Goal: Task Accomplishment & Management: Complete application form

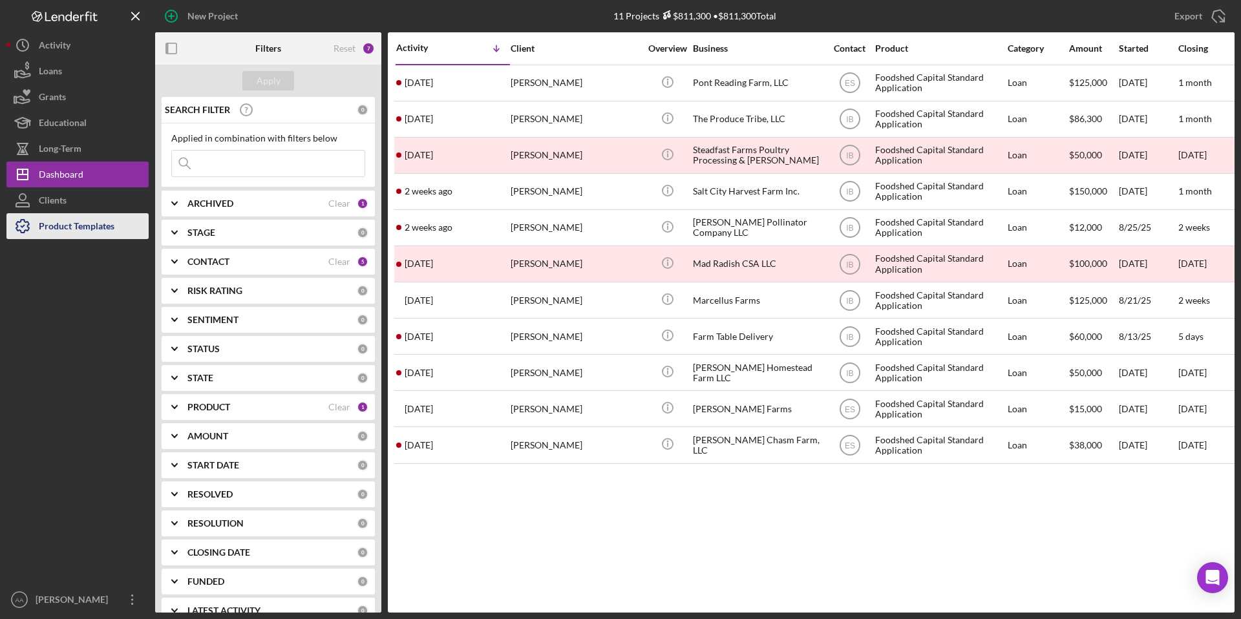
click at [87, 233] on div "Product Templates" at bounding box center [77, 227] width 76 height 29
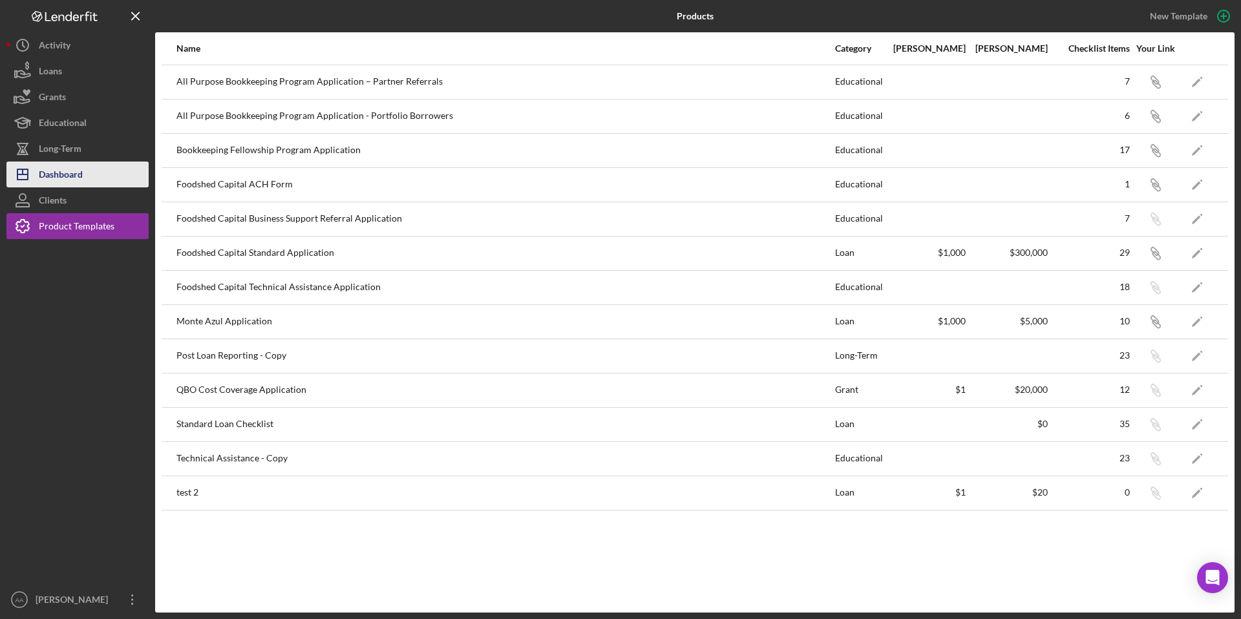
click at [59, 174] on div "Dashboard" at bounding box center [61, 176] width 44 height 29
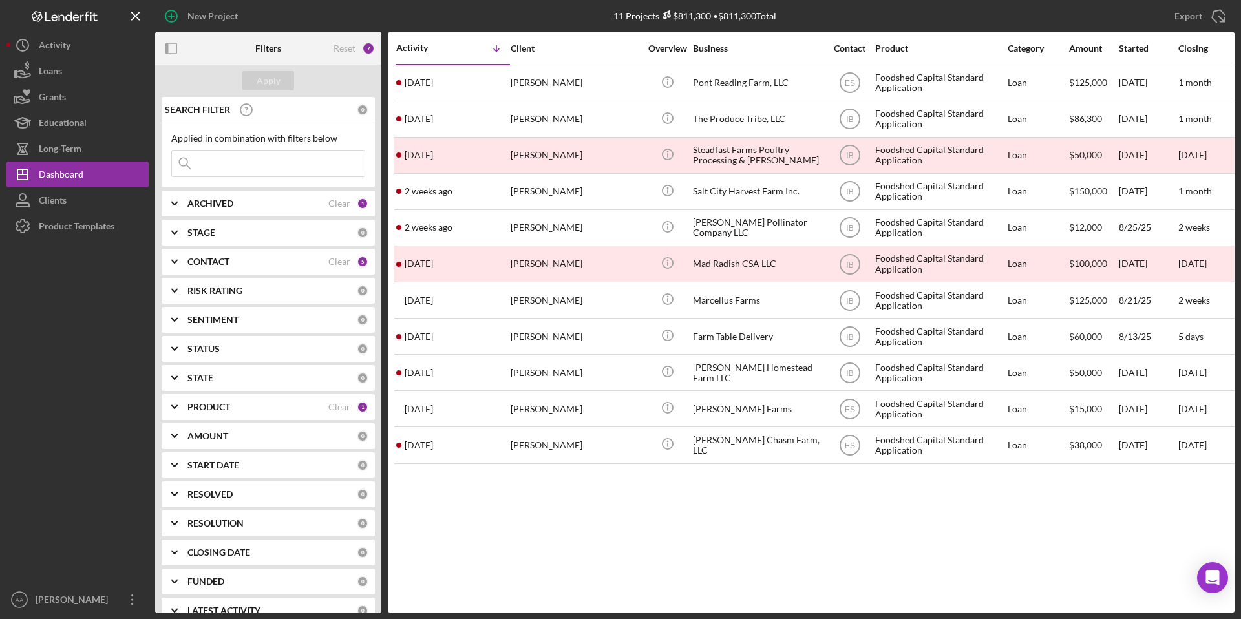
click at [281, 410] on div "PRODUCT" at bounding box center [257, 407] width 141 height 10
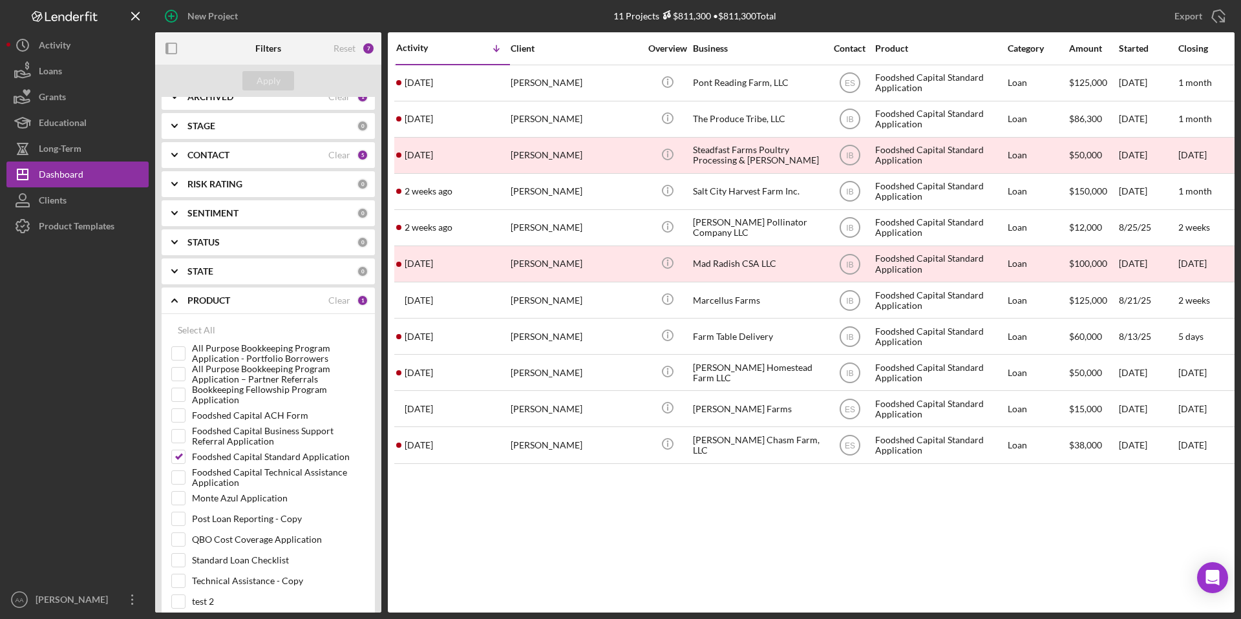
scroll to position [269, 0]
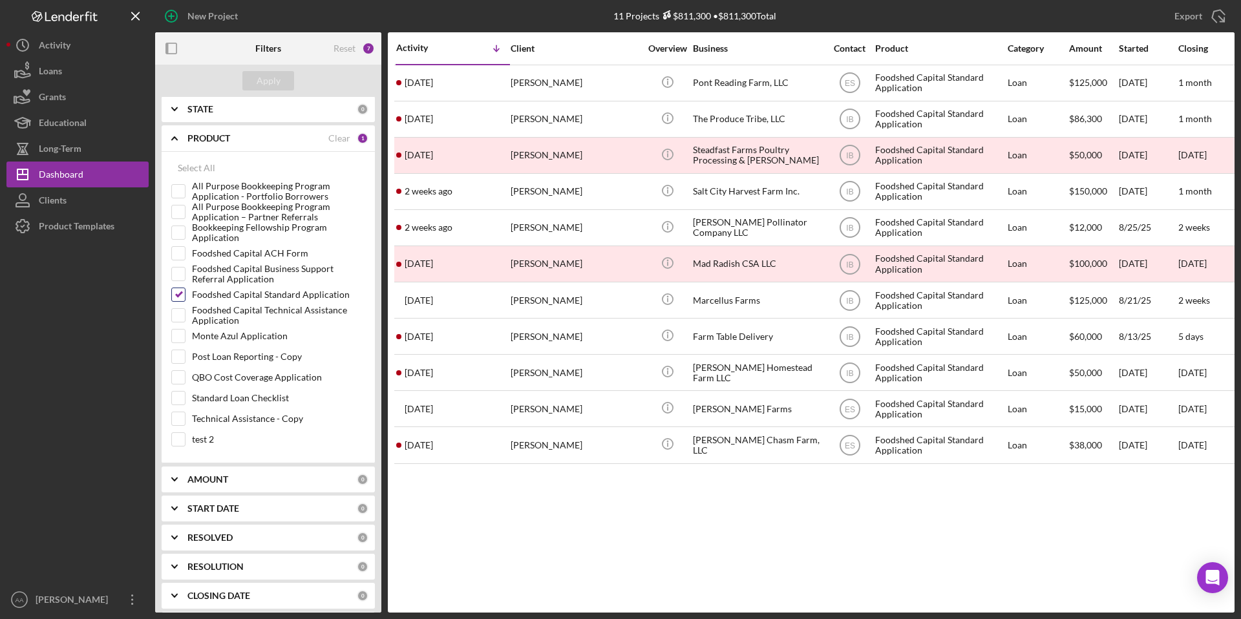
click at [174, 290] on input "Foodshed Capital Standard Application" at bounding box center [178, 294] width 13 height 13
checkbox input "false"
click at [180, 191] on input "All Purpose Bookkeeping Program Application - Portfolio Borrowers" at bounding box center [178, 191] width 13 height 13
checkbox input "true"
click at [283, 69] on div "Apply" at bounding box center [268, 81] width 226 height 32
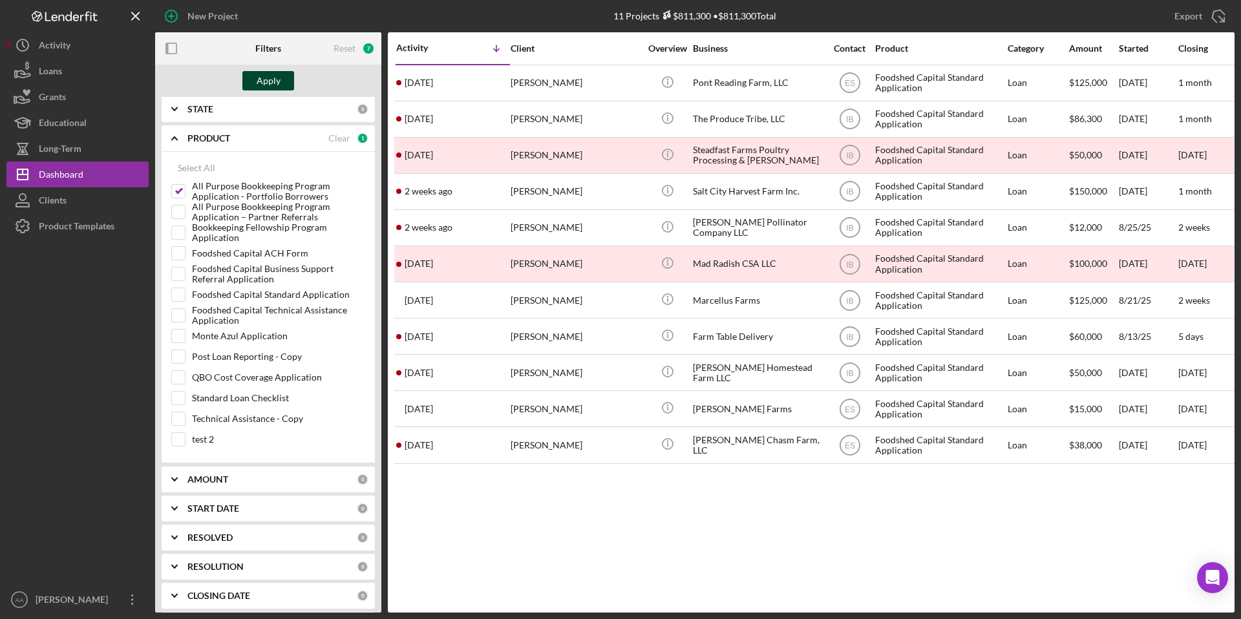
click at [282, 77] on button "Apply" at bounding box center [268, 80] width 52 height 19
